Goal: Task Accomplishment & Management: Use online tool/utility

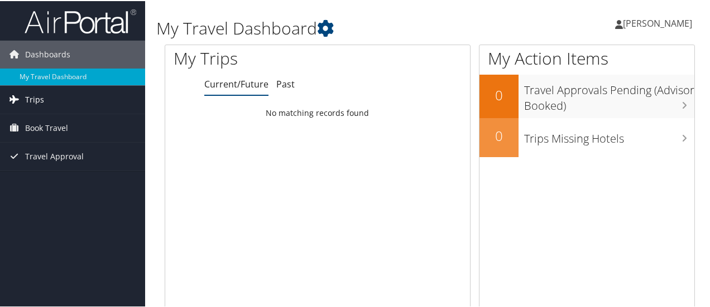
click at [31, 97] on span "Trips" at bounding box center [34, 99] width 19 height 28
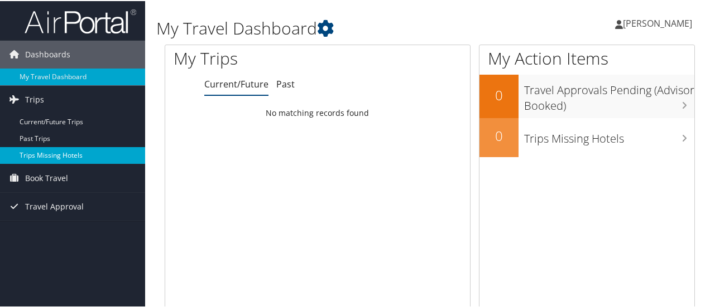
click at [40, 153] on link "Trips Missing Hotels" at bounding box center [72, 154] width 145 height 17
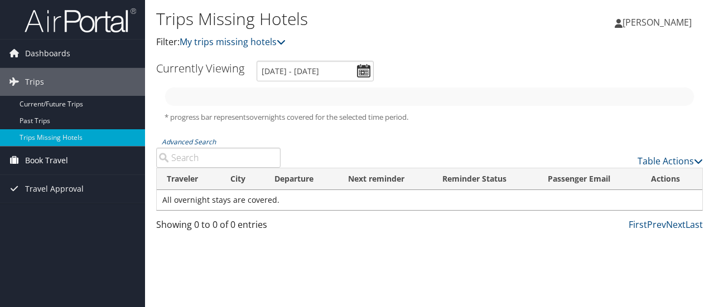
click at [45, 160] on span "Book Travel" at bounding box center [46, 161] width 43 height 28
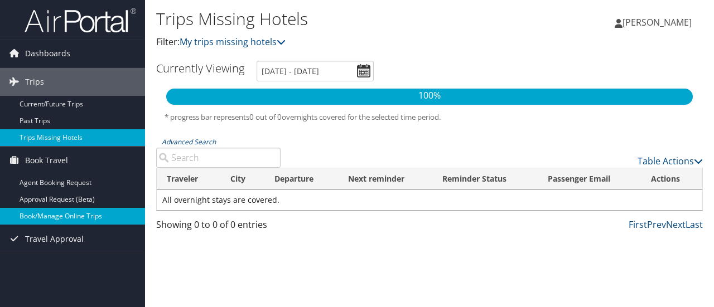
click at [58, 217] on link "Book/Manage Online Trips" at bounding box center [72, 216] width 145 height 17
